Goal: Information Seeking & Learning: Learn about a topic

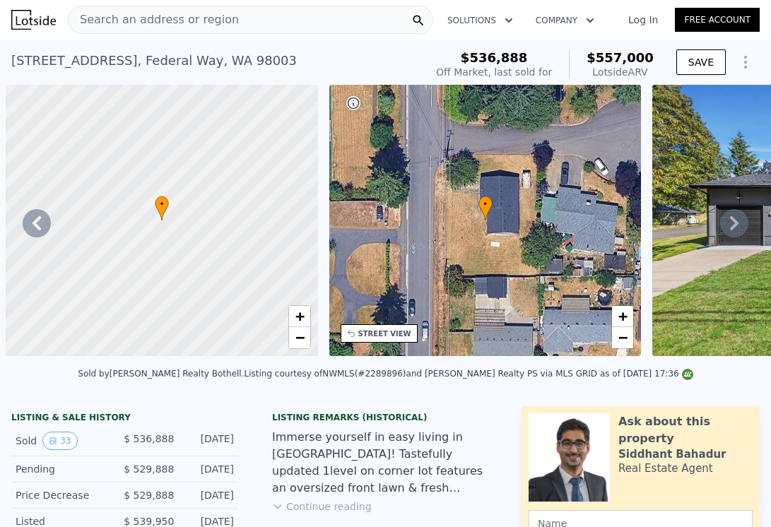
scroll to position [0, 5205]
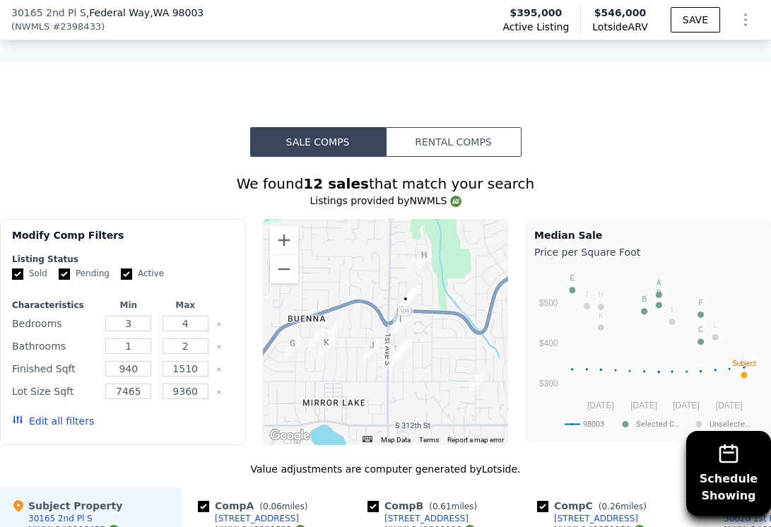
scroll to position [1168, 0]
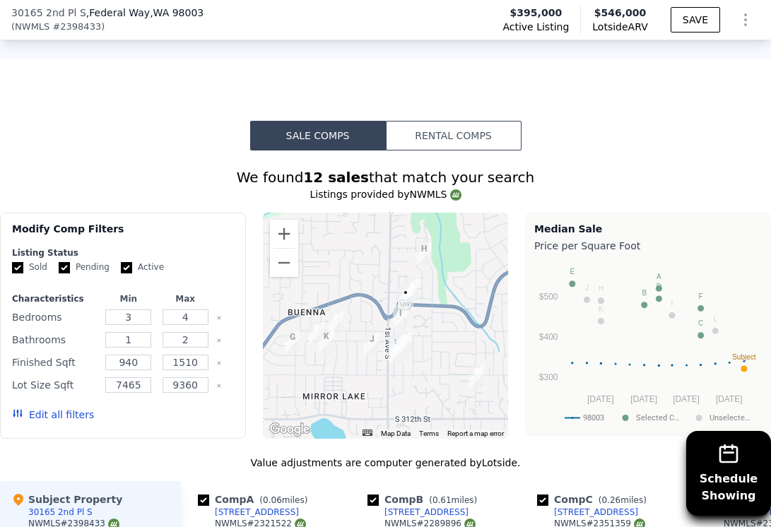
click at [36, 415] on button "Edit all filters" at bounding box center [53, 415] width 82 height 14
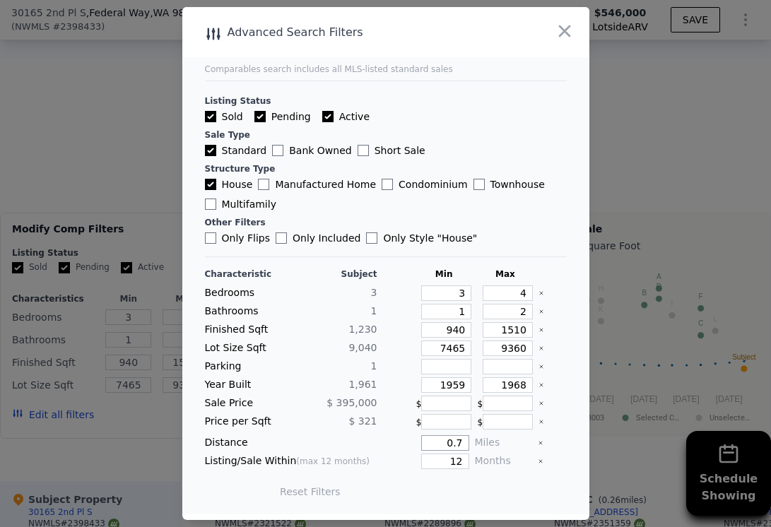
click at [450, 444] on input "0.7" at bounding box center [444, 443] width 47 height 16
type input "1"
click at [453, 461] on input "12" at bounding box center [444, 462] width 47 height 16
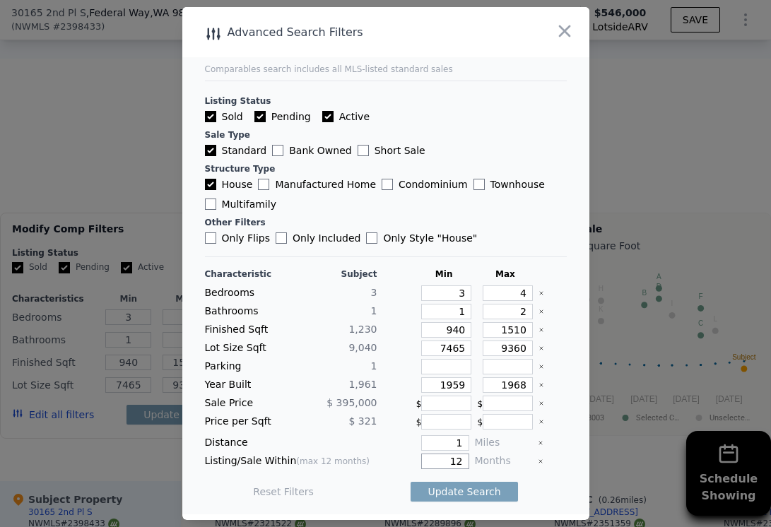
click at [453, 461] on input "12" at bounding box center [444, 462] width 47 height 16
type input "6"
click at [456, 387] on input "1959" at bounding box center [446, 385] width 50 height 16
type input "1909"
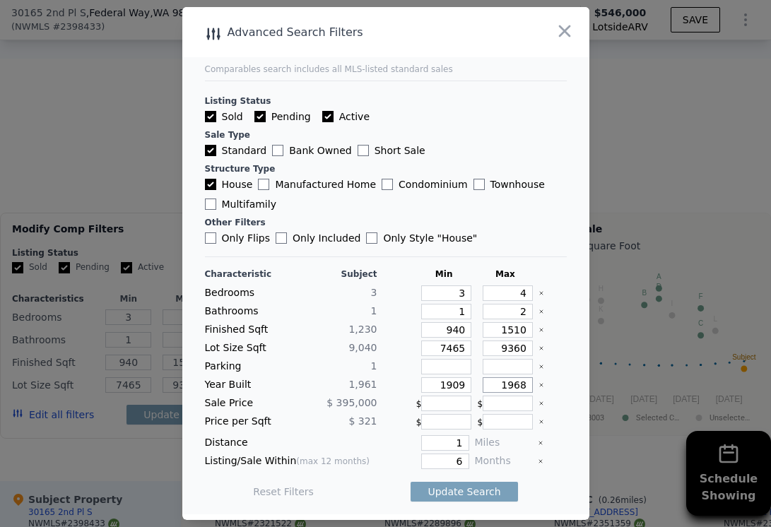
click at [528, 381] on input "1968" at bounding box center [508, 385] width 50 height 16
type input "1999"
click at [518, 349] on input "9360" at bounding box center [508, 349] width 50 height 16
type input "1"
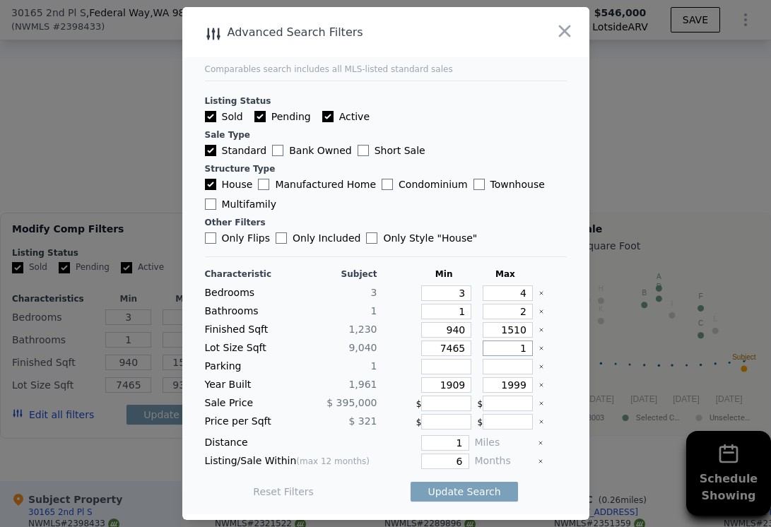
type input "1"
type input "11"
type input "110"
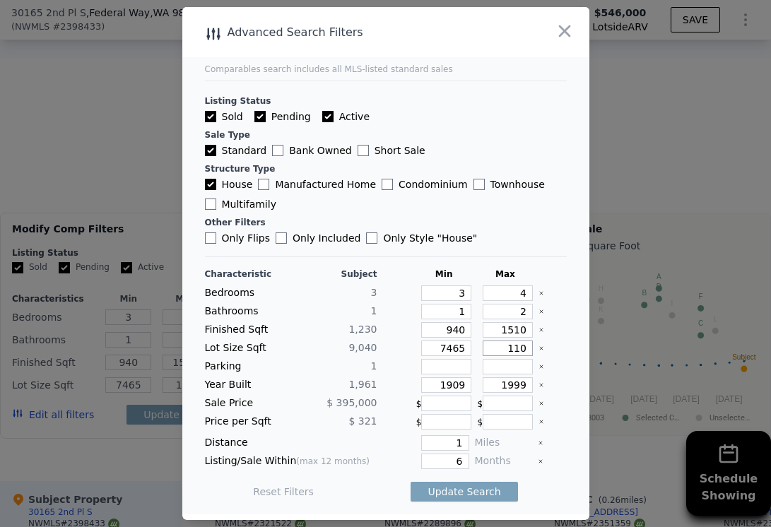
type input "1100"
type input "11000"
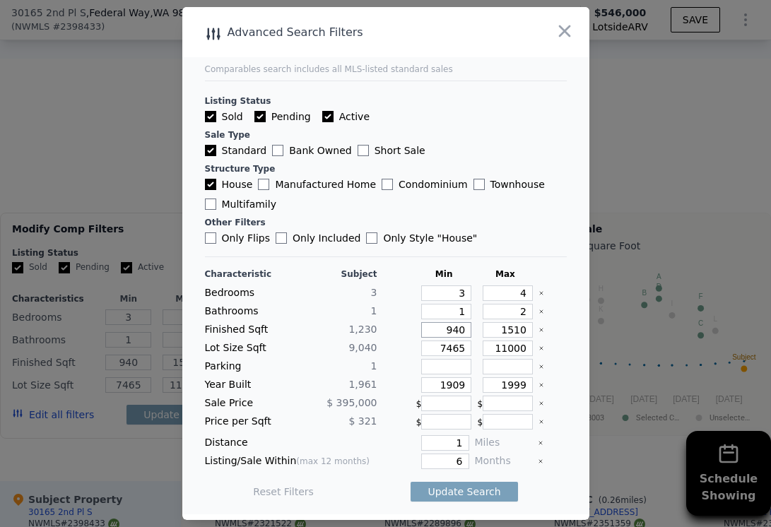
click at [454, 331] on input "940" at bounding box center [446, 330] width 50 height 16
type input "1"
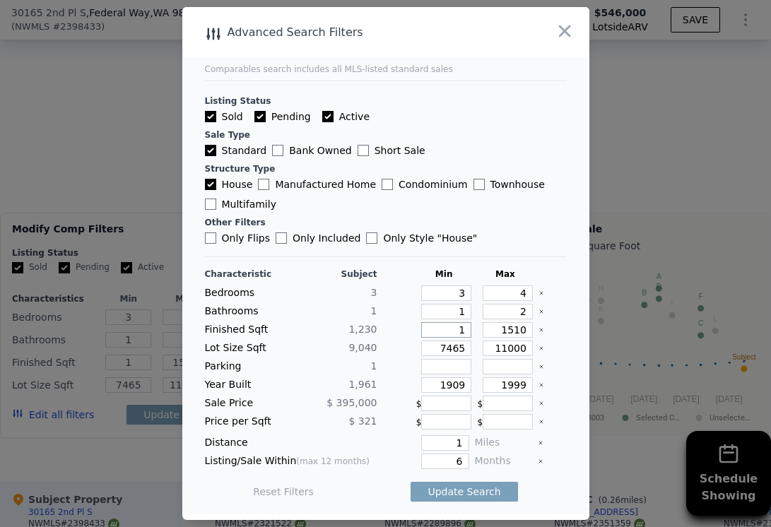
type input "10"
type input "100"
type input "1000"
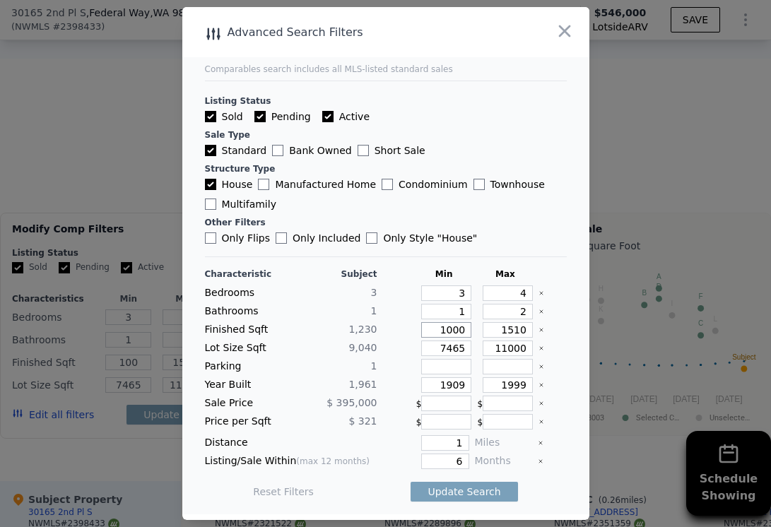
type input "1000"
click at [509, 315] on input "2" at bounding box center [508, 312] width 50 height 16
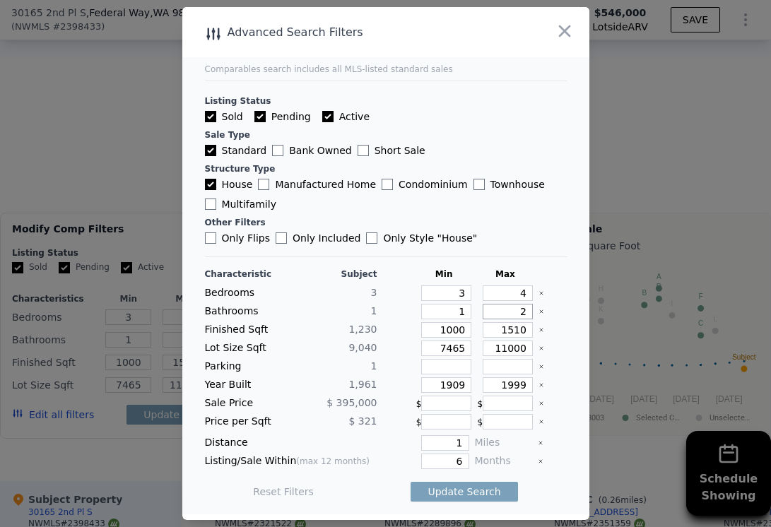
type input "1"
click at [524, 298] on input "4" at bounding box center [508, 294] width 50 height 16
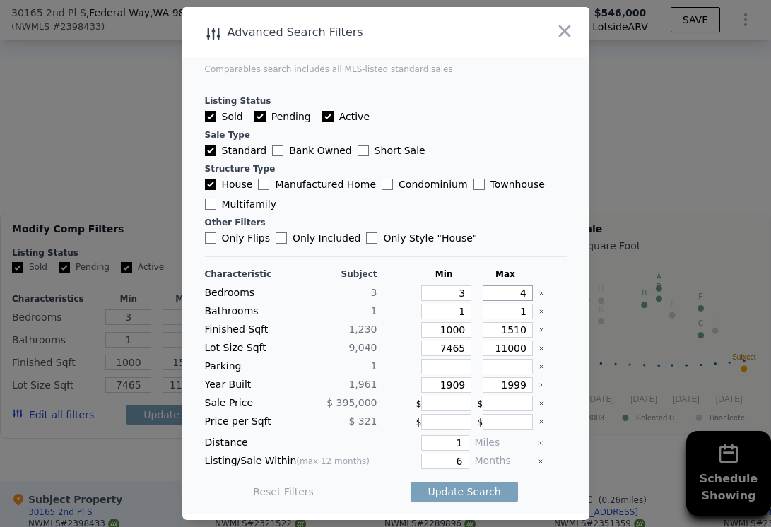
click at [524, 298] on input "4" at bounding box center [508, 294] width 50 height 16
type input "3"
click at [483, 489] on button "Update Search" at bounding box center [464, 492] width 107 height 20
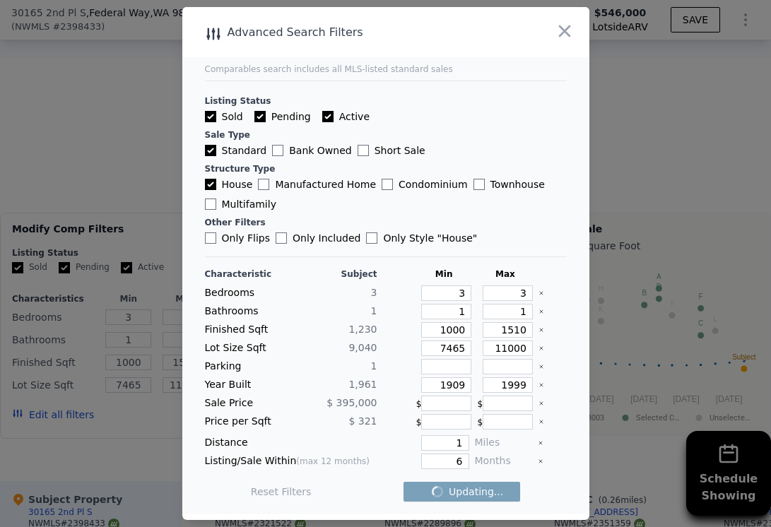
checkbox input "false"
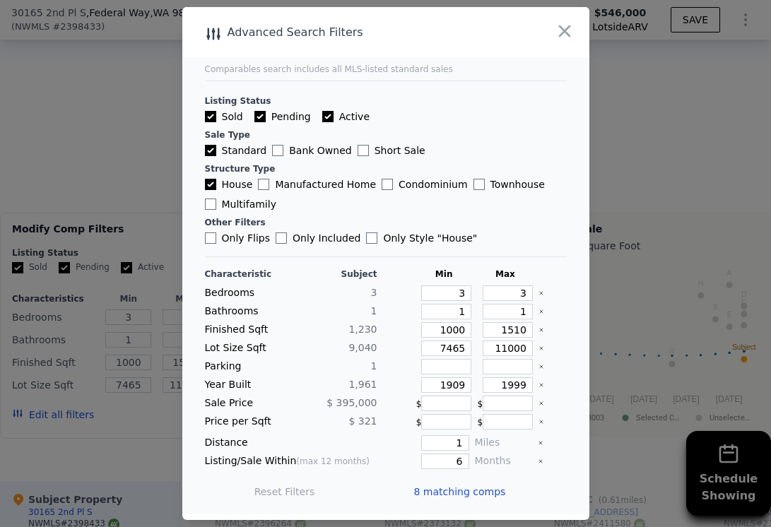
click at [481, 495] on span "8 matching comps" at bounding box center [460, 492] width 92 height 14
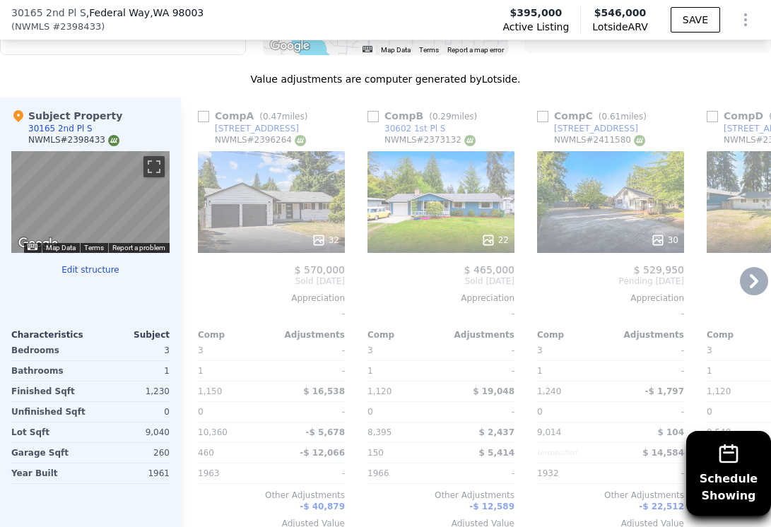
scroll to position [1555, 0]
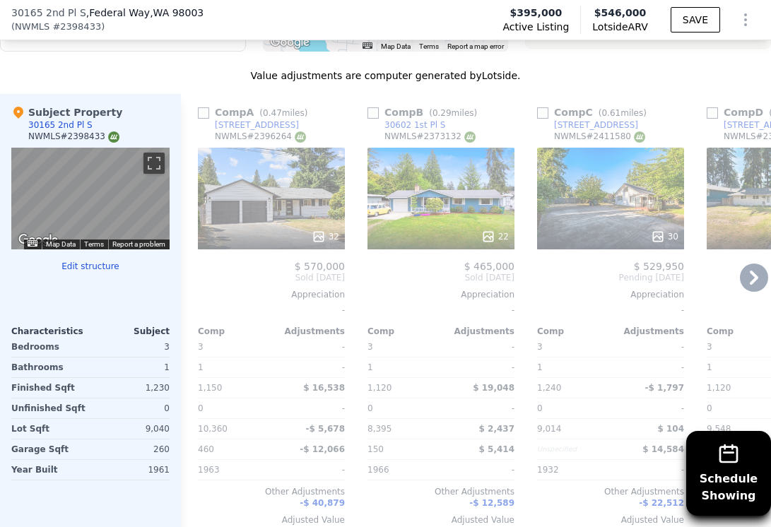
click at [205, 108] on input "checkbox" at bounding box center [203, 112] width 11 height 11
checkbox input "true"
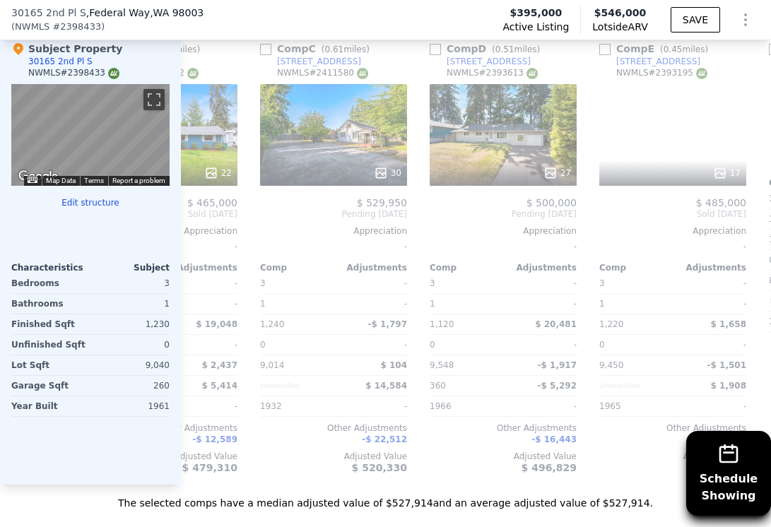
scroll to position [0, 452]
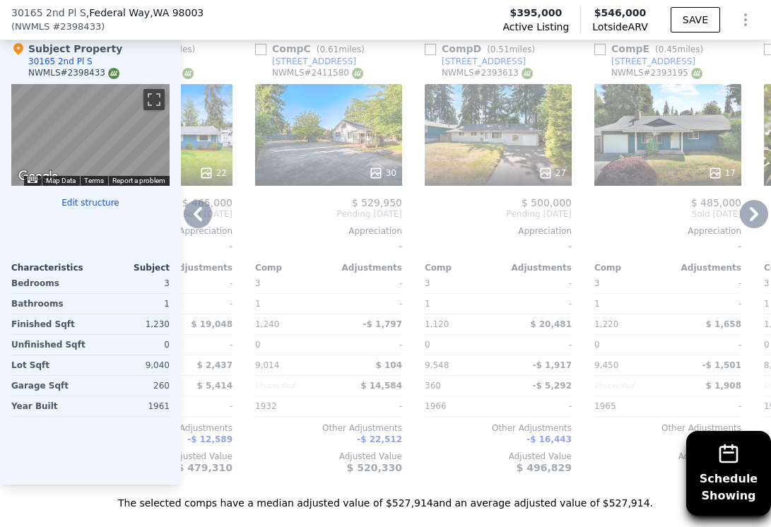
click at [259, 52] on input "checkbox" at bounding box center [260, 49] width 11 height 11
checkbox input "true"
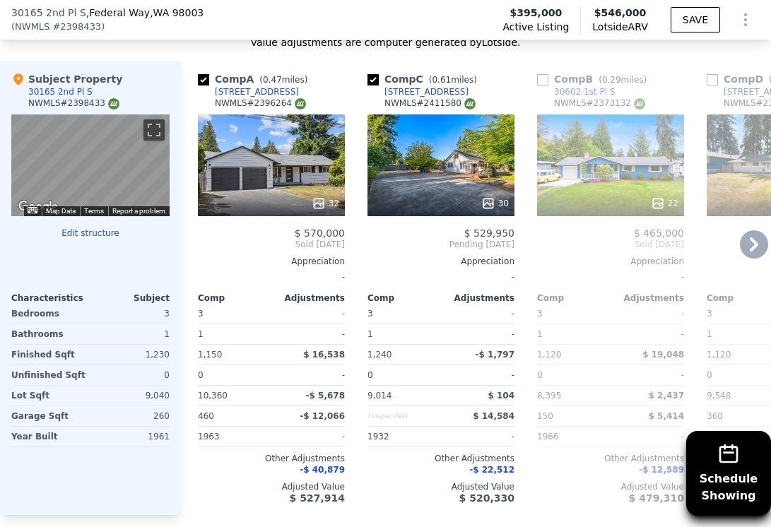
scroll to position [1580, 0]
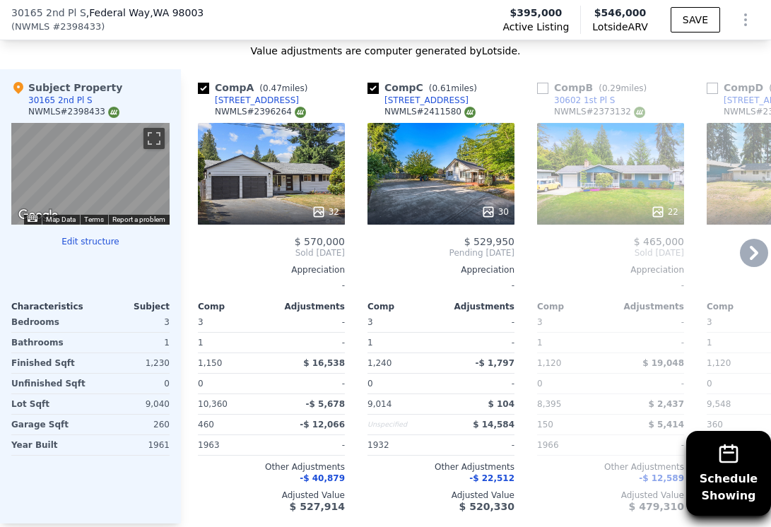
click at [542, 83] on input "checkbox" at bounding box center [542, 88] width 11 height 11
checkbox input "true"
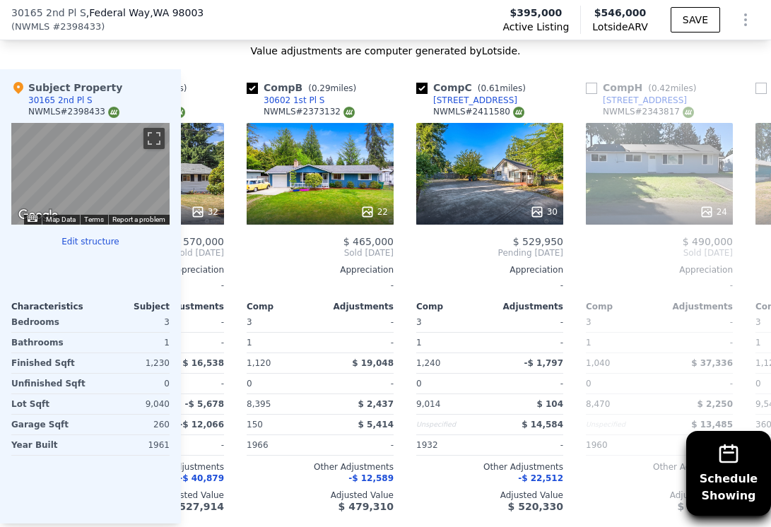
scroll to position [0, 131]
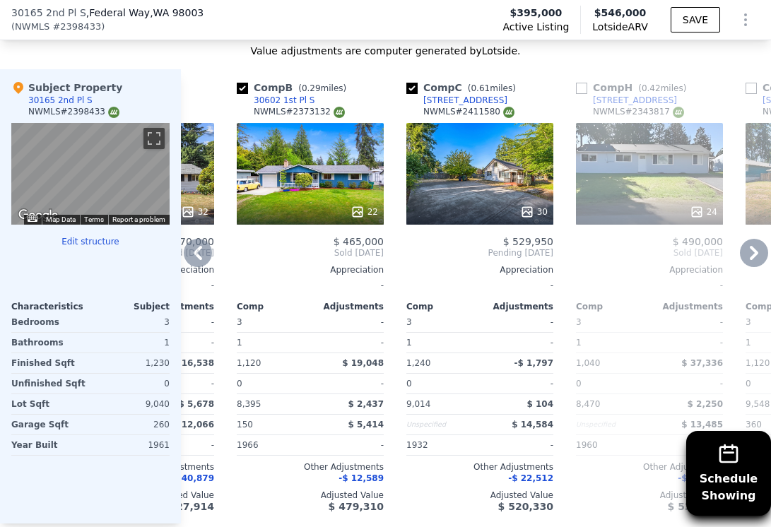
click at [578, 88] on input "checkbox" at bounding box center [581, 88] width 11 height 11
checkbox input "true"
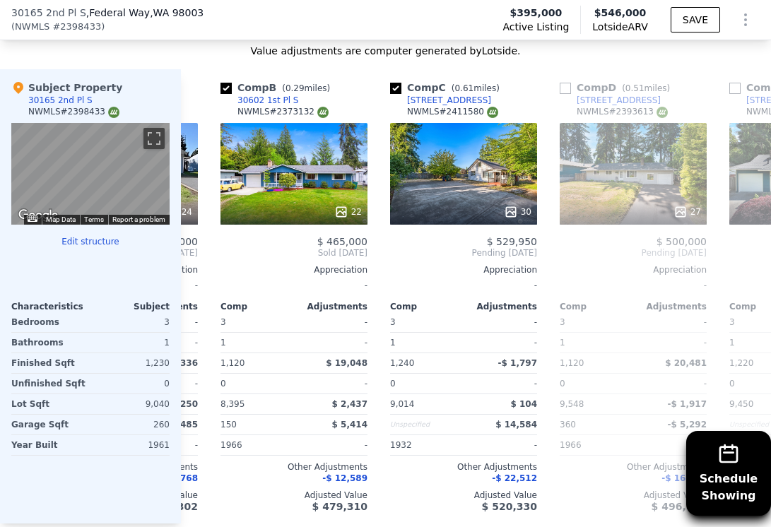
scroll to position [0, 317]
click at [563, 83] on input "checkbox" at bounding box center [565, 88] width 11 height 11
checkbox input "true"
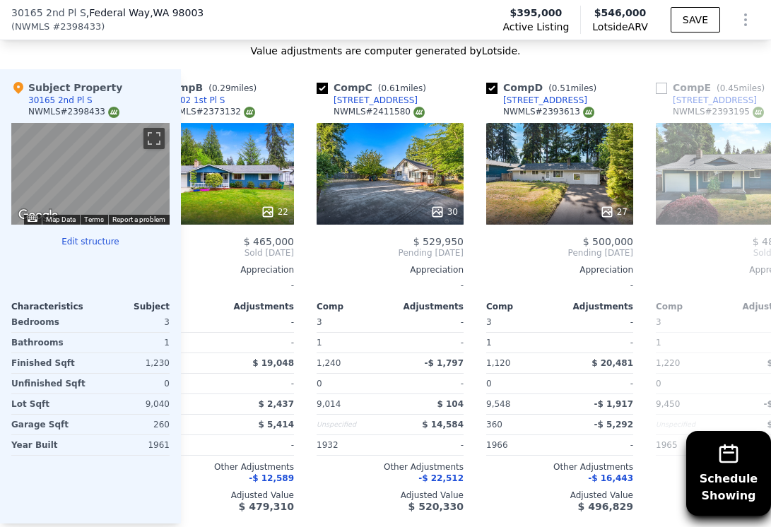
scroll to position [0, 396]
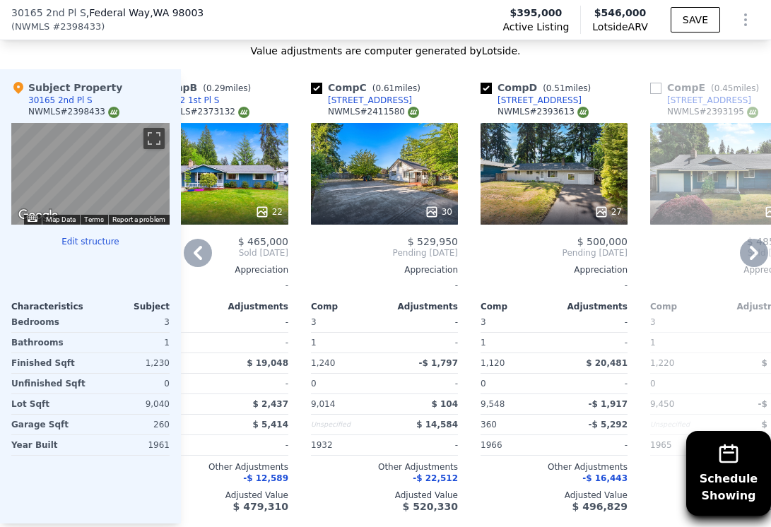
click at [657, 87] on input "checkbox" at bounding box center [655, 88] width 11 height 11
checkbox input "true"
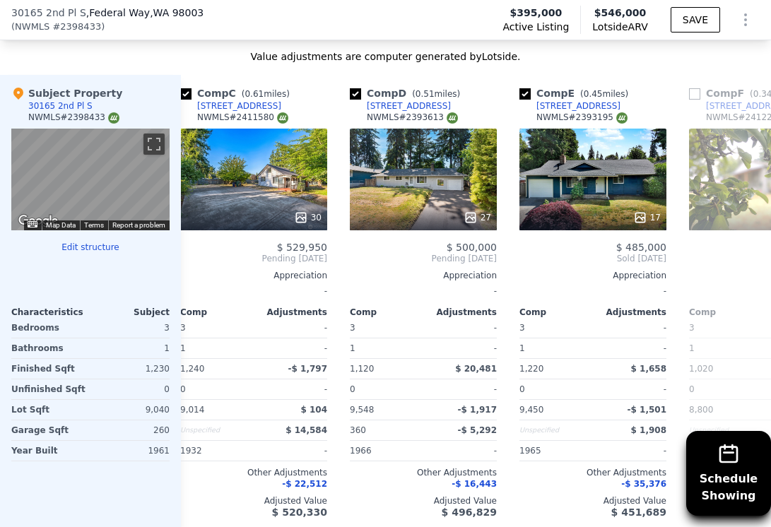
scroll to position [0, 527]
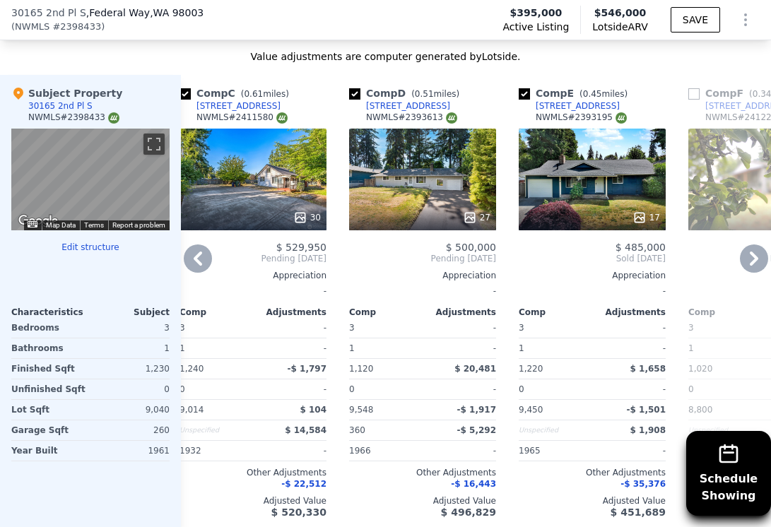
click at [691, 97] on input "checkbox" at bounding box center [693, 93] width 11 height 11
checkbox input "true"
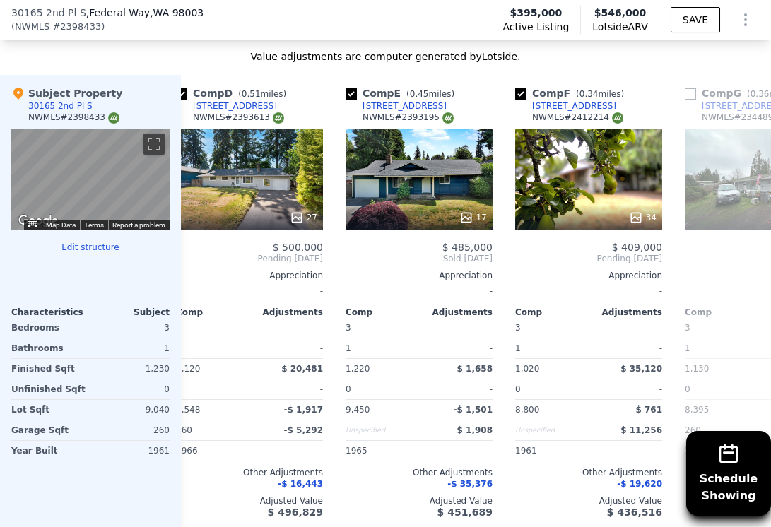
click at [691, 97] on input "checkbox" at bounding box center [690, 93] width 11 height 11
checkbox input "true"
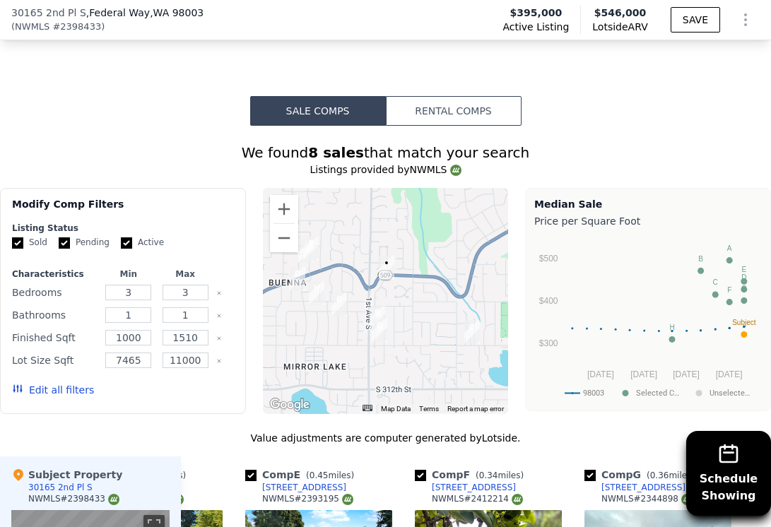
scroll to position [1194, 0]
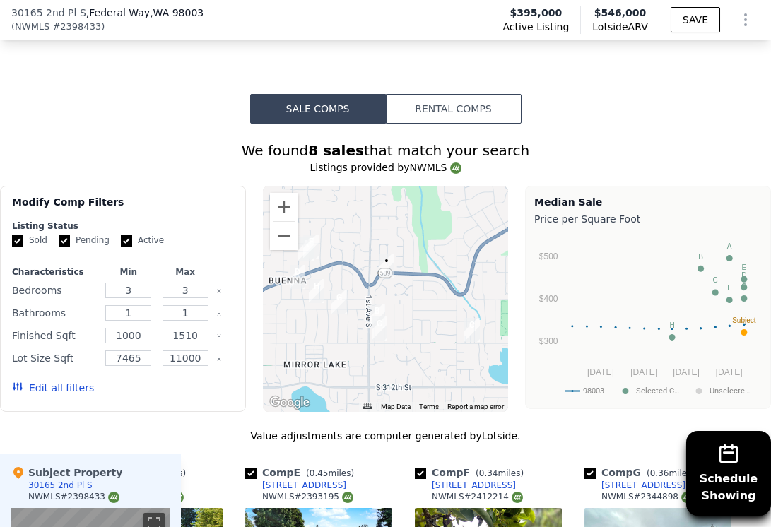
click at [75, 384] on button "Edit all filters" at bounding box center [53, 388] width 82 height 14
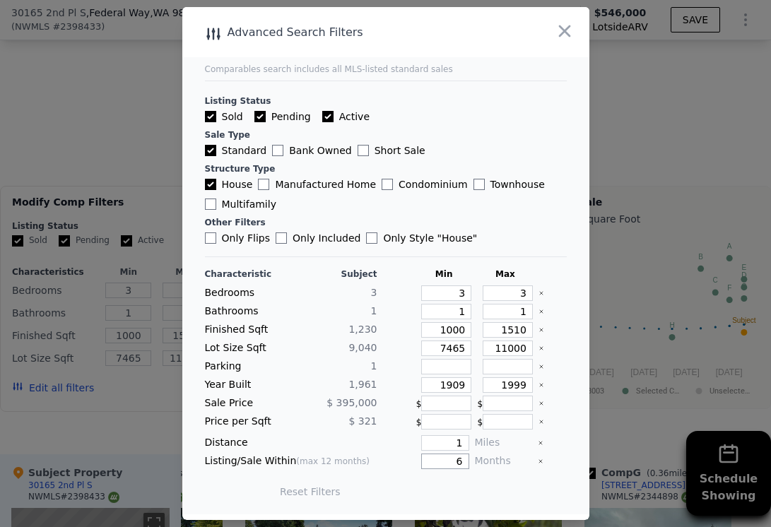
click at [455, 462] on input "6" at bounding box center [444, 462] width 47 height 16
type input "12"
click at [482, 486] on button "Update Search" at bounding box center [464, 492] width 107 height 20
checkbox input "false"
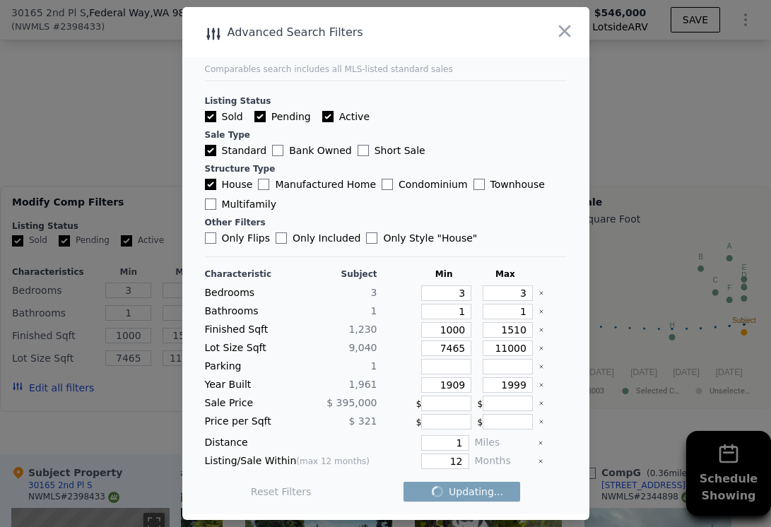
checkbox input "false"
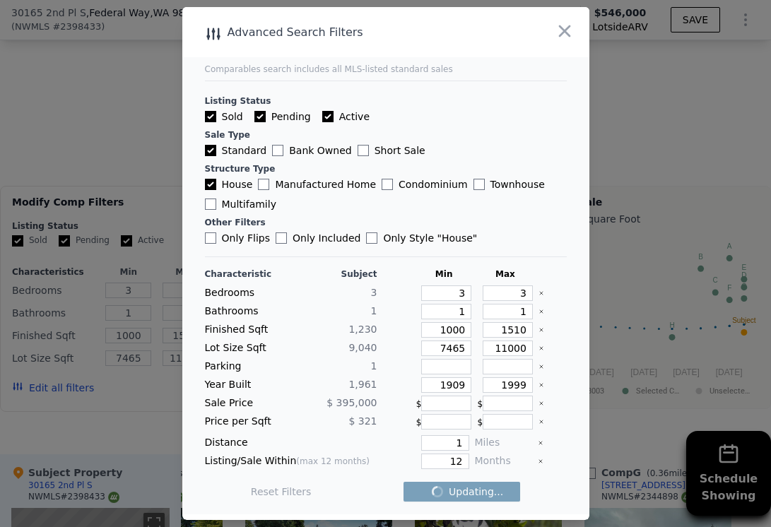
checkbox input "false"
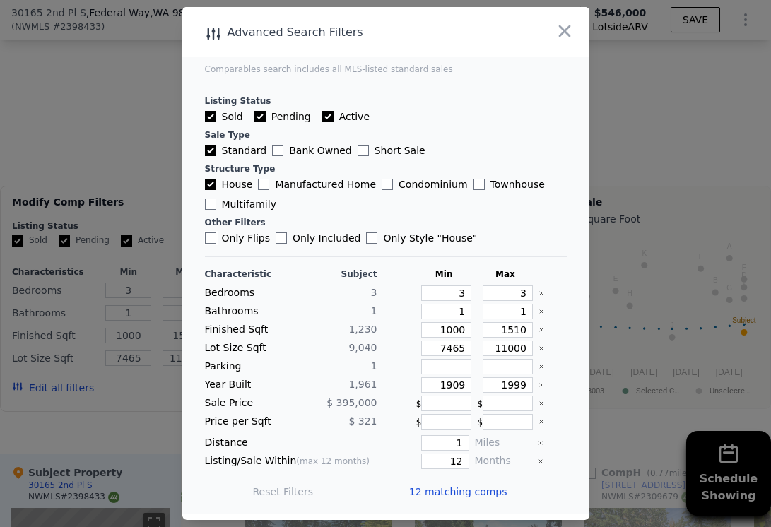
click at [208, 235] on input "Only Flips" at bounding box center [210, 238] width 11 height 11
checkbox input "true"
click at [277, 241] on input "Only Included" at bounding box center [281, 238] width 11 height 11
click at [279, 238] on input "Only Included" at bounding box center [281, 238] width 11 height 11
checkbox input "false"
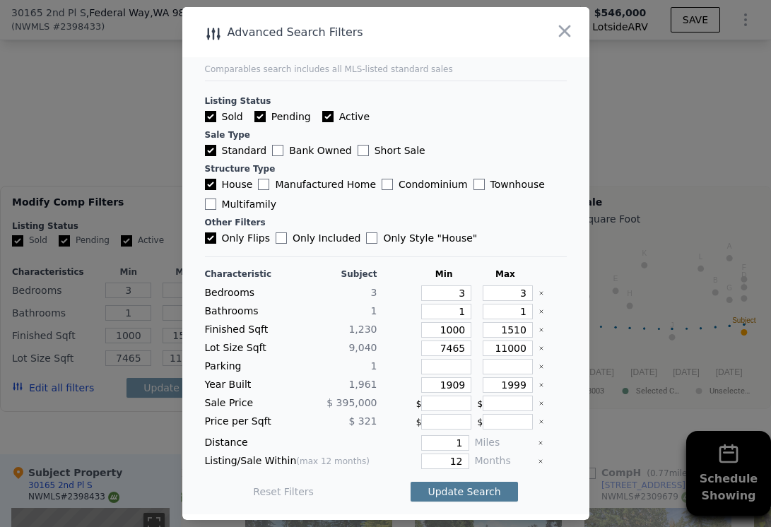
click at [437, 498] on button "Update Search" at bounding box center [464, 492] width 107 height 20
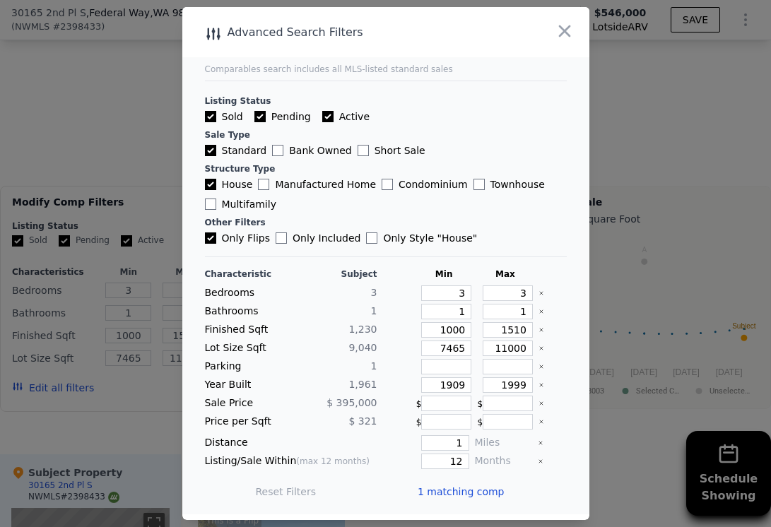
click at [437, 498] on span "1 matching comp" at bounding box center [461, 492] width 87 height 14
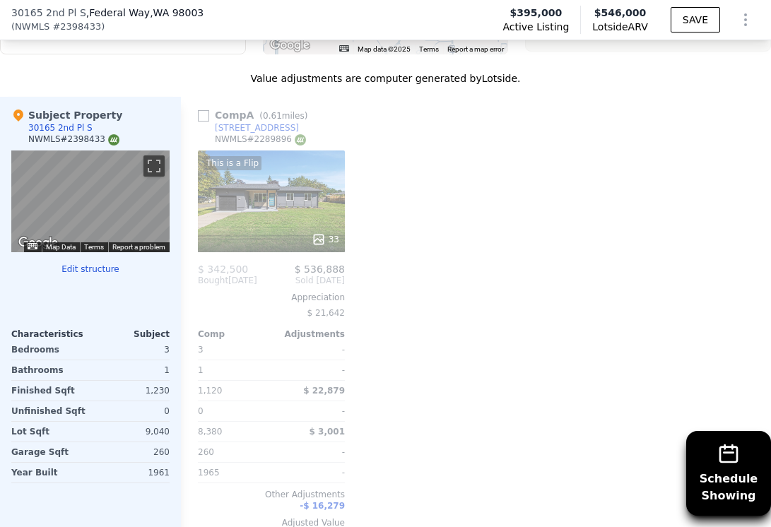
scroll to position [1566, 0]
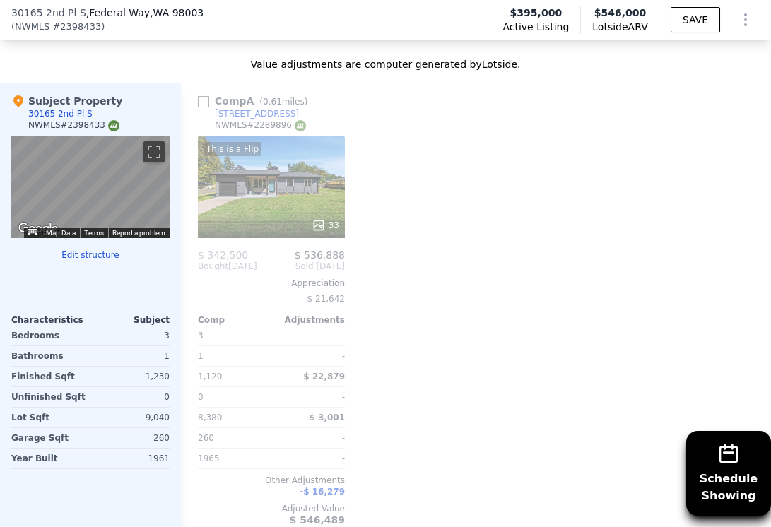
click at [204, 102] on input "checkbox" at bounding box center [203, 101] width 11 height 11
checkbox input "true"
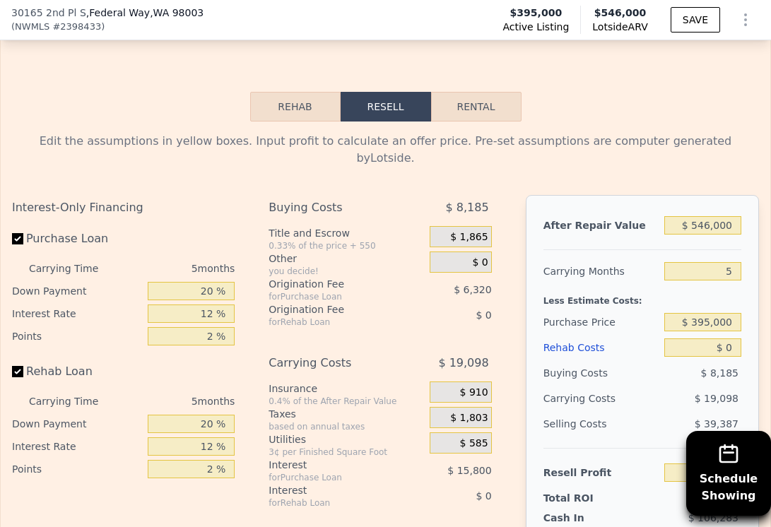
scroll to position [2164, 0]
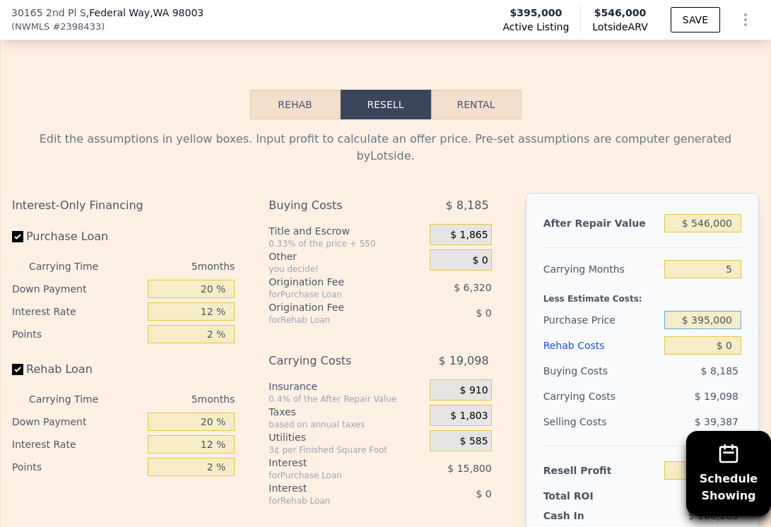
click at [709, 311] on input "$ 395,000" at bounding box center [702, 320] width 77 height 18
click at [706, 311] on input "$ 395,000" at bounding box center [702, 320] width 77 height 18
type input "$ 355,000"
click at [671, 358] on div "$ 8,185" at bounding box center [702, 370] width 77 height 25
type input "$ 126,703"
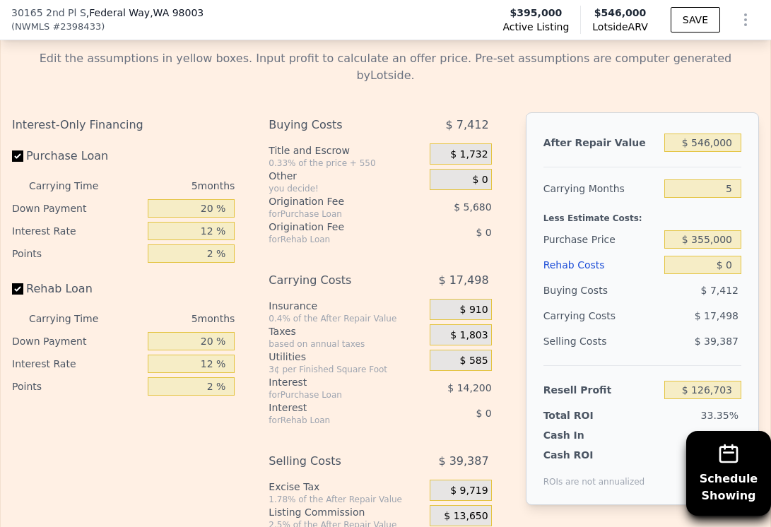
scroll to position [2247, 0]
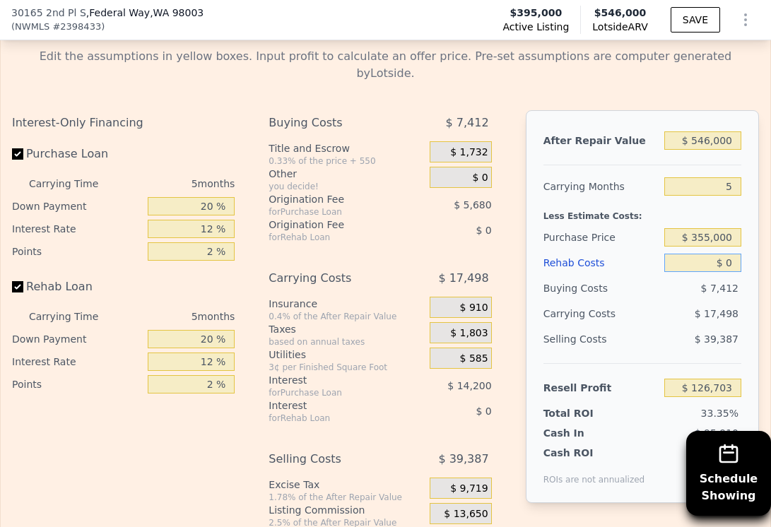
click at [734, 254] on input "$ 0" at bounding box center [702, 263] width 77 height 18
type input "$ 9"
type input "$ 126,694"
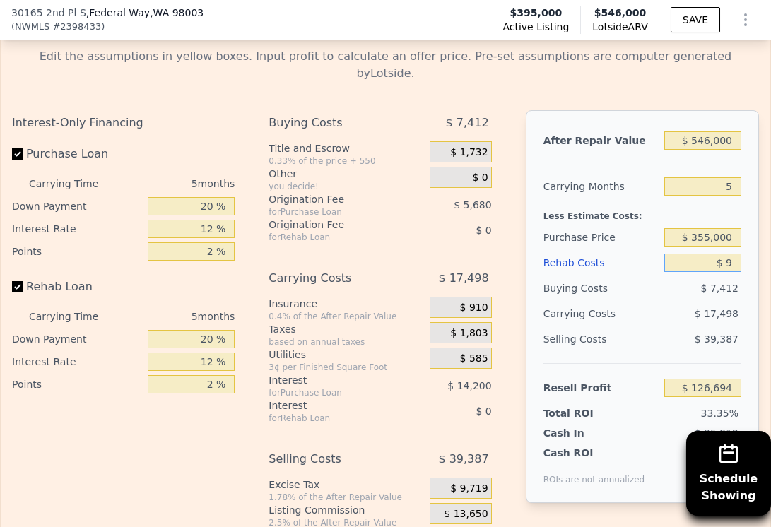
type input "$ 90"
type input "$ 126,607"
type input "$ 900"
type input "$ 125,754"
type input "$ 9,000"
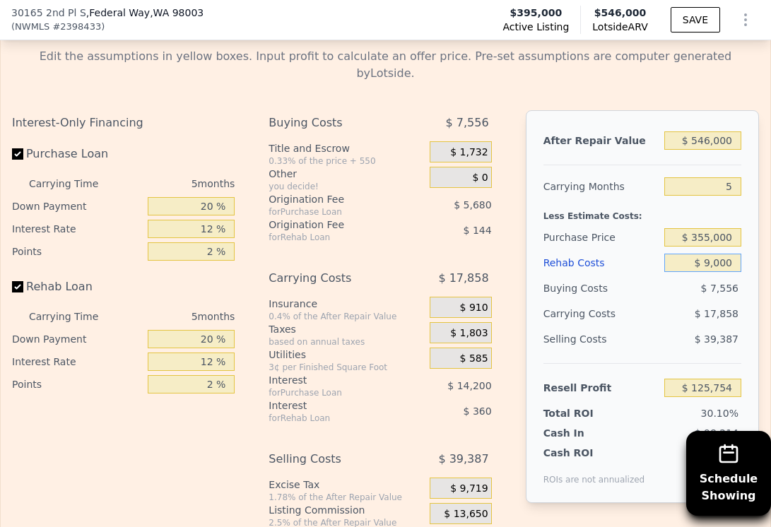
type input "$ 117,199"
type input "$ 90,000"
type input "$ 31,663"
type input "$ 90,000"
click at [661, 327] on div "Selling Costs $ 39,387" at bounding box center [643, 345] width 198 height 37
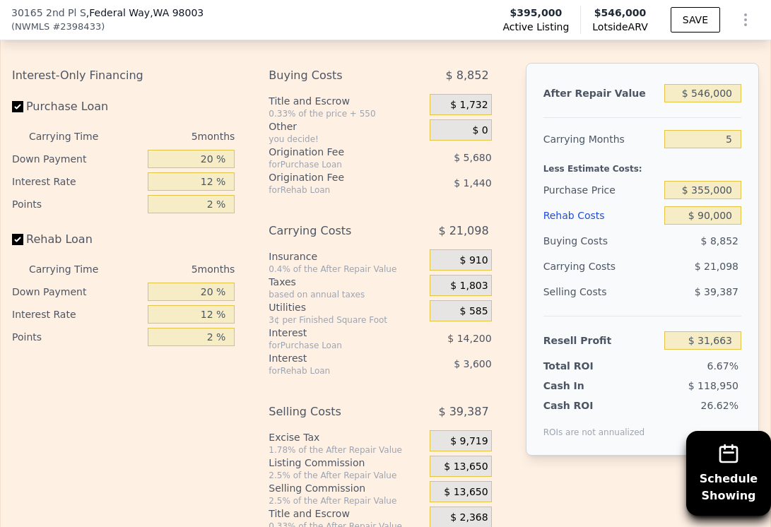
scroll to position [2294, 0]
